Goal: Task Accomplishment & Management: Manage account settings

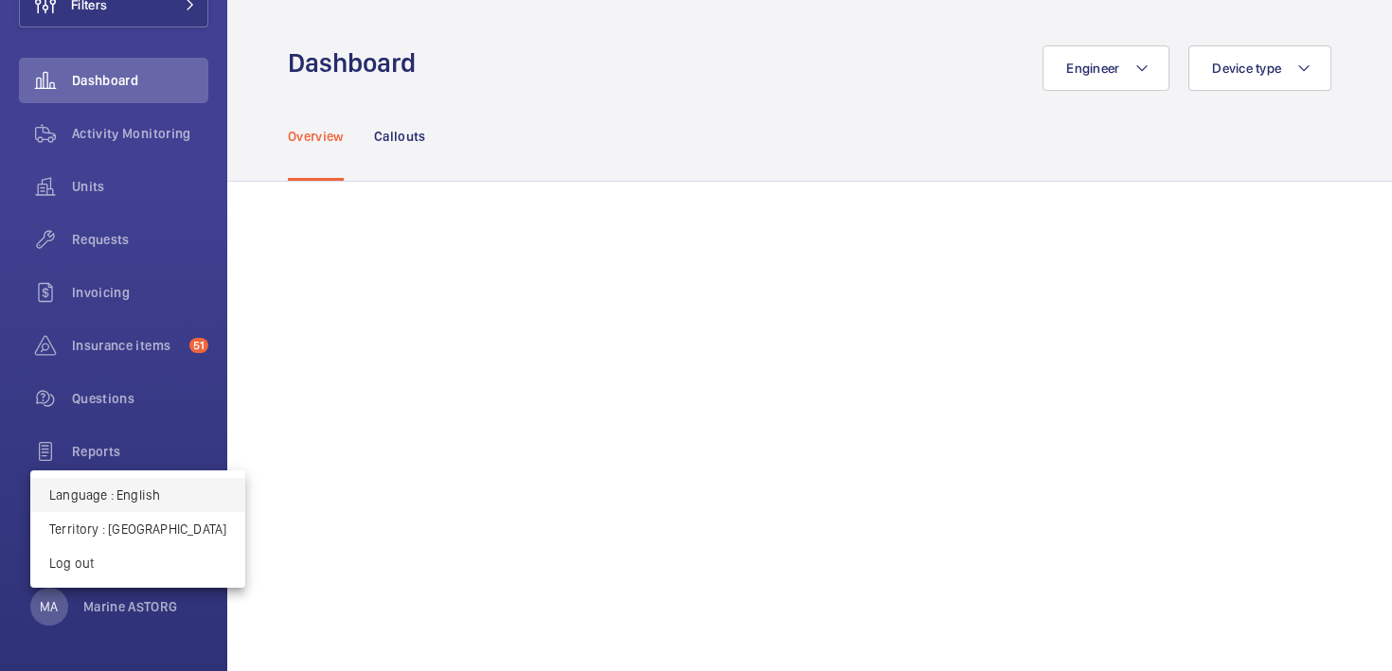
click at [95, 495] on p "Language : English" at bounding box center [137, 495] width 177 height 19
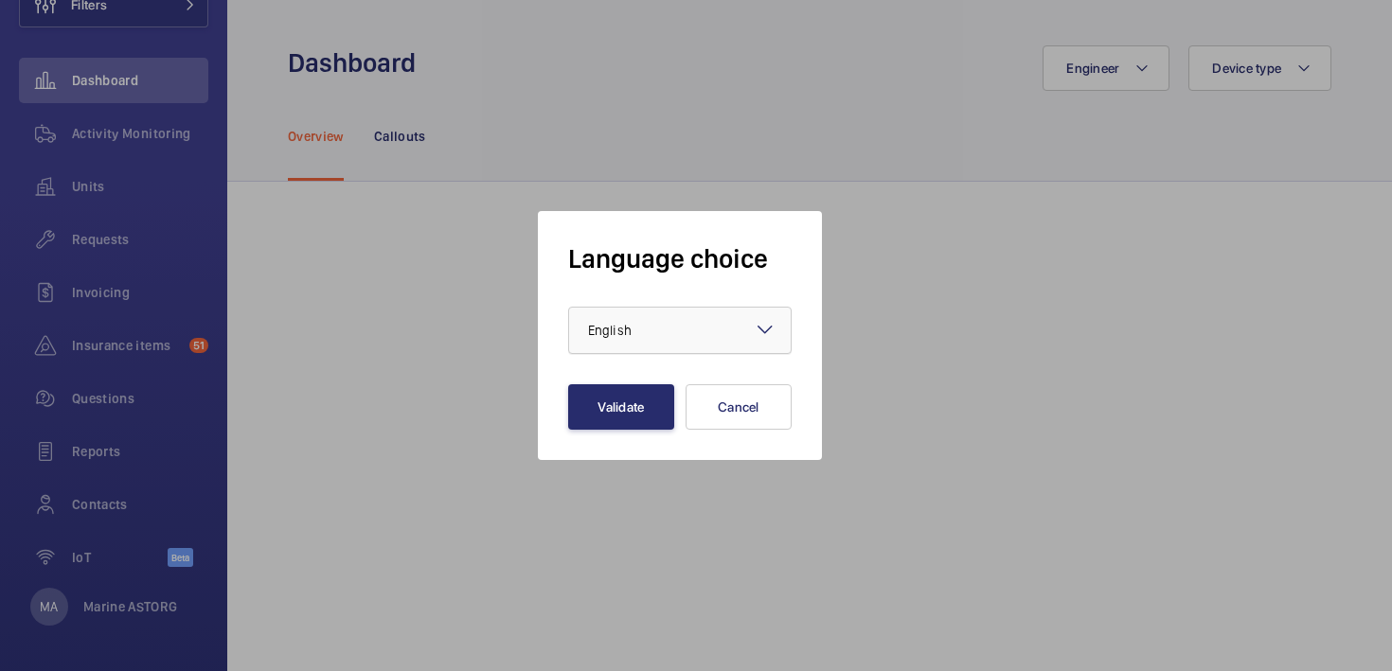
click at [617, 333] on span "English" at bounding box center [610, 330] width 44 height 15
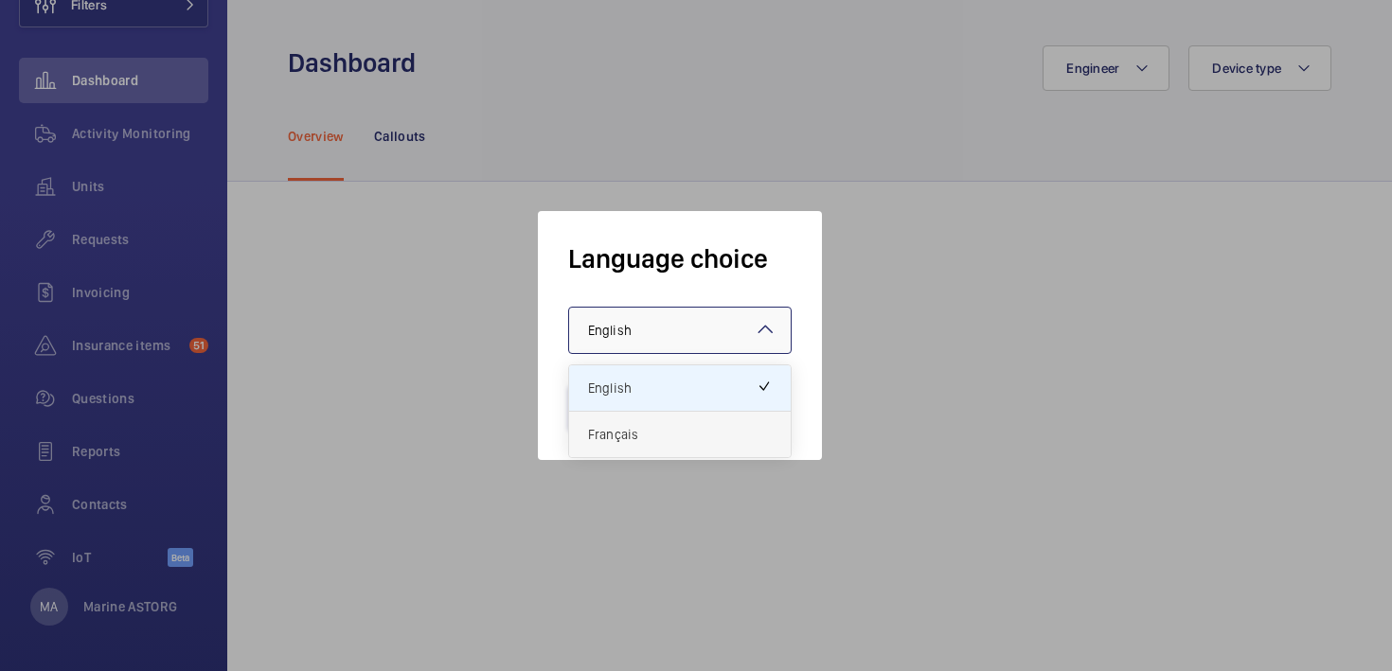
click at [614, 432] on span "Français" at bounding box center [680, 434] width 184 height 19
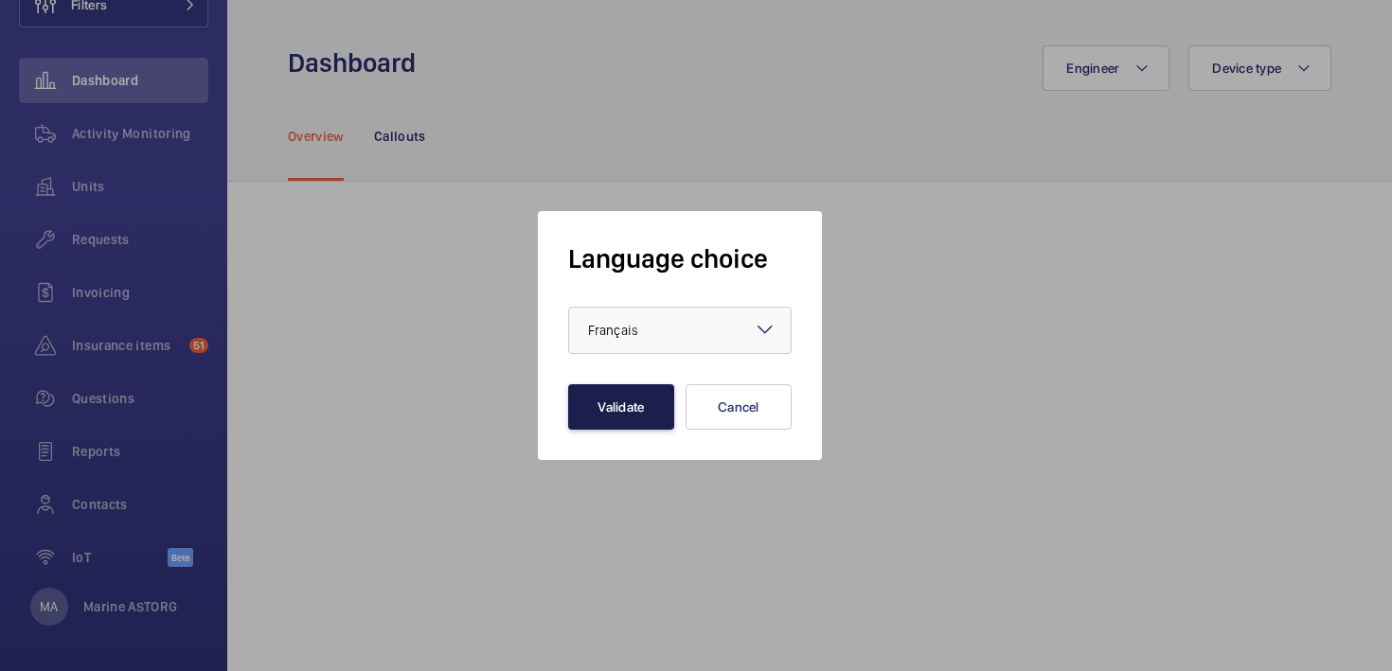
click at [606, 407] on button "Validate" at bounding box center [621, 406] width 106 height 45
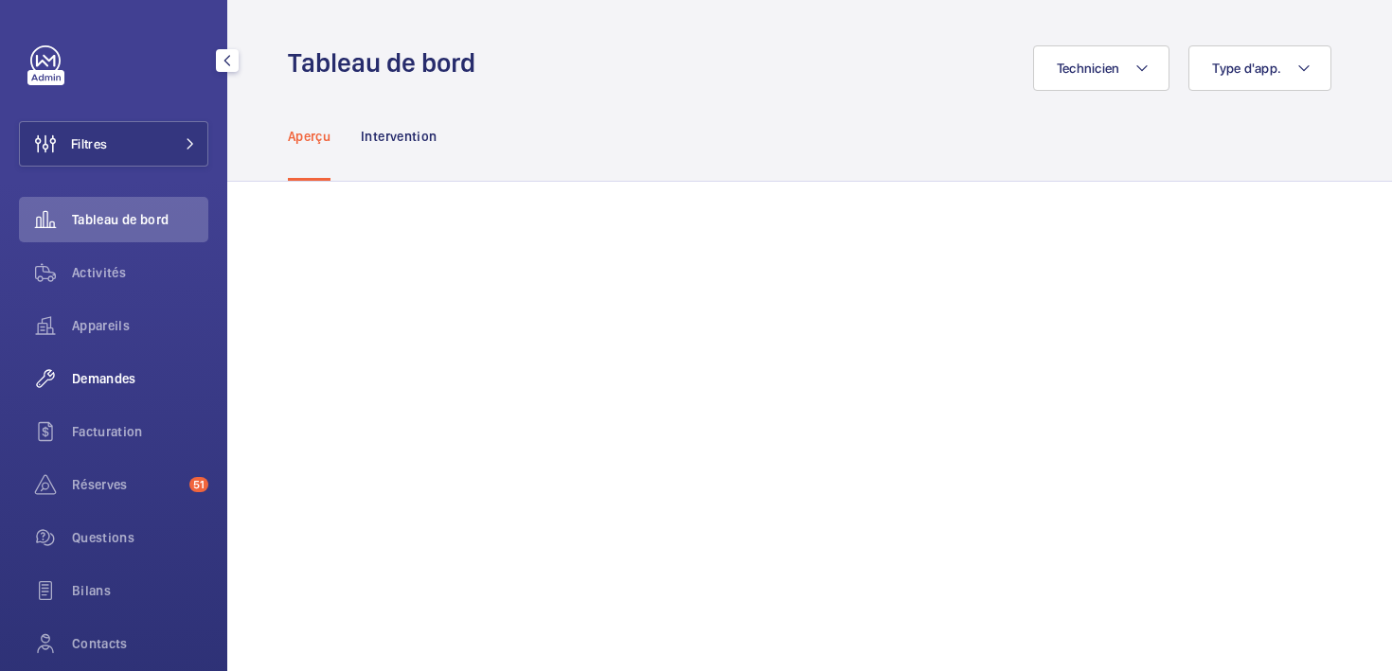
click at [94, 383] on span "Demandes" at bounding box center [140, 378] width 136 height 19
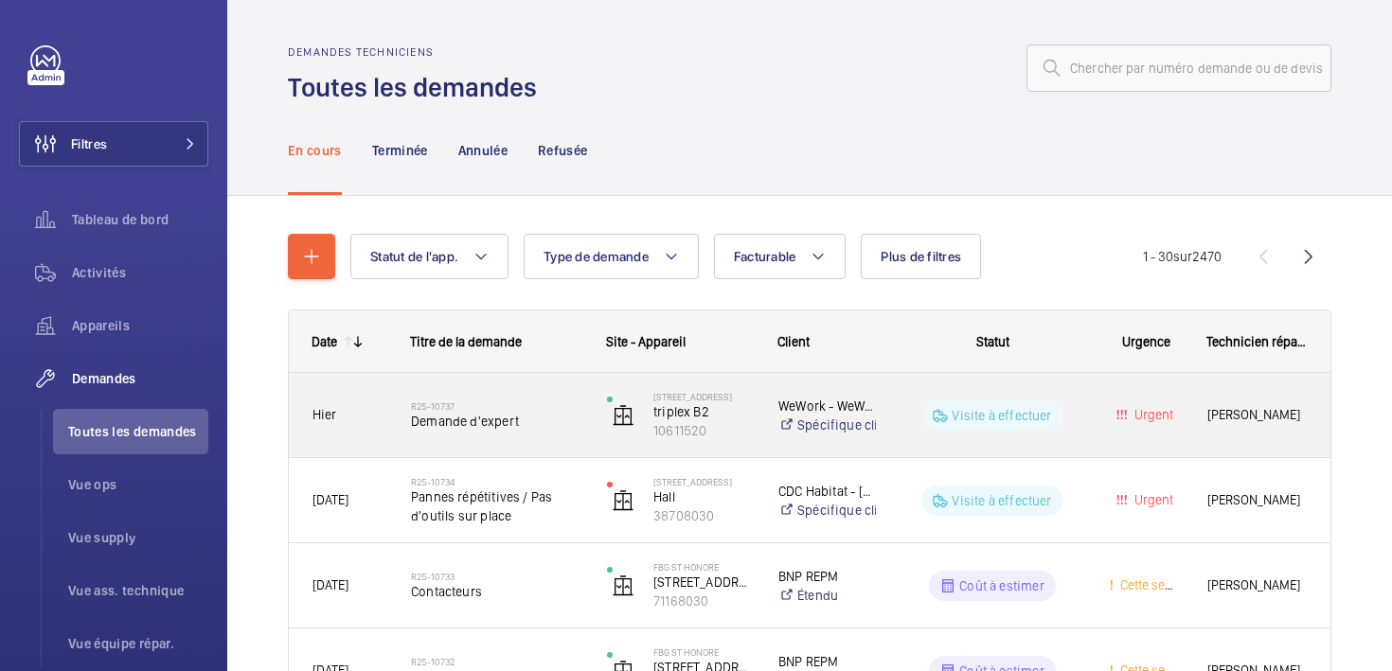
click at [364, 431] on div "Hier" at bounding box center [338, 415] width 97 height 60
